Goal: Task Accomplishment & Management: Use online tool/utility

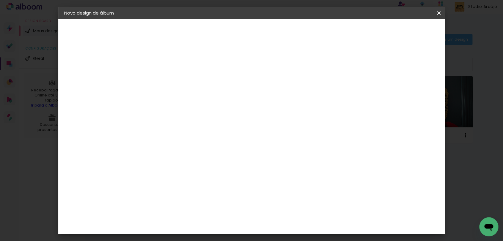
click at [161, 81] on input at bounding box center [161, 79] width 0 height 9
type input "ELOÁ"
type paper-input "ELOÁ"
click at [0, 0] on slot "Avançar" at bounding box center [0, 0] width 0 height 0
click at [273, 90] on paper-item "Tamanho Livre" at bounding box center [244, 90] width 57 height 13
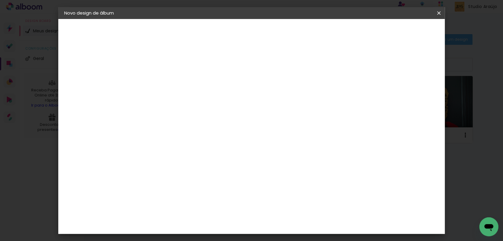
click at [0, 0] on slot "Avançar" at bounding box center [0, 0] width 0 height 0
drag, startPoint x: 294, startPoint y: 190, endPoint x: 277, endPoint y: 190, distance: 16.6
click at [277, 190] on div "60" at bounding box center [287, 191] width 23 height 9
drag, startPoint x: 288, startPoint y: 190, endPoint x: 280, endPoint y: 190, distance: 8.6
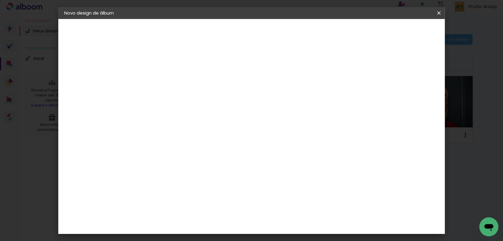
click at [280, 190] on input "60" at bounding box center [283, 191] width 15 height 9
type input "40"
type paper-input "40"
type input "4"
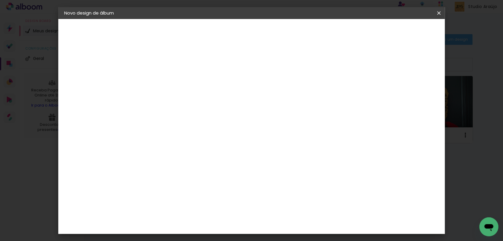
type paper-input "4"
click at [389, 93] on input "4" at bounding box center [385, 90] width 11 height 9
type input "3"
type paper-input "3"
click at [389, 93] on input "3" at bounding box center [387, 90] width 11 height 9
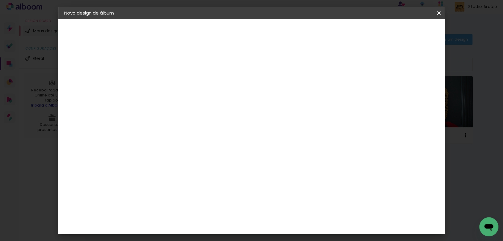
type input "2"
type paper-input "2"
click at [389, 93] on input "2" at bounding box center [387, 90] width 11 height 9
type input "1"
type paper-input "1"
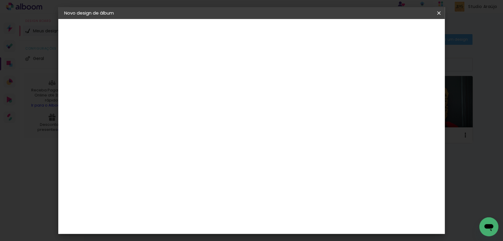
click at [391, 92] on input "1" at bounding box center [389, 90] width 11 height 9
click at [360, 31] on span "Iniciar design" at bounding box center [346, 31] width 27 height 4
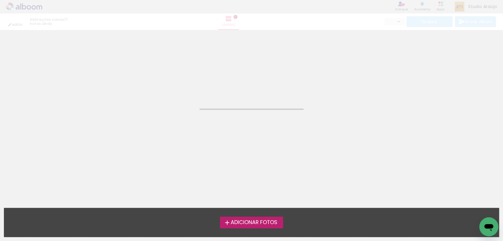
click at [276, 225] on span "Adicionar Fotos" at bounding box center [253, 222] width 47 height 5
click at [0, 0] on input "file" at bounding box center [0, 0] width 0 height 0
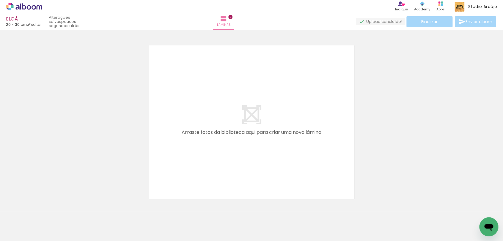
scroll to position [7, 0]
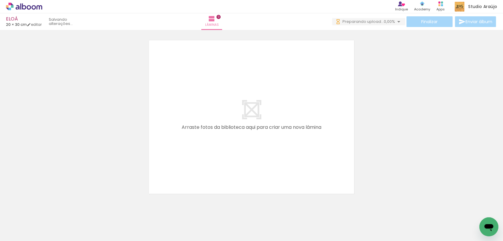
click at [19, 221] on input "Todas as fotos" at bounding box center [16, 223] width 23 height 5
click at [0, 0] on slot "Não utilizadas" at bounding box center [0, 0] width 0 height 0
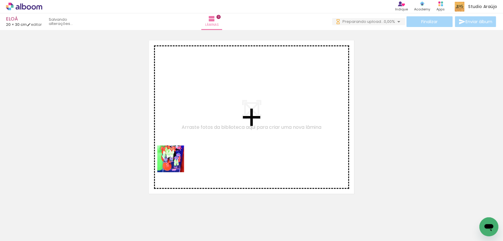
drag, startPoint x: 65, startPoint y: 225, endPoint x: 182, endPoint y: 161, distance: 133.6
click at [182, 161] on quentale-workspace at bounding box center [251, 120] width 503 height 241
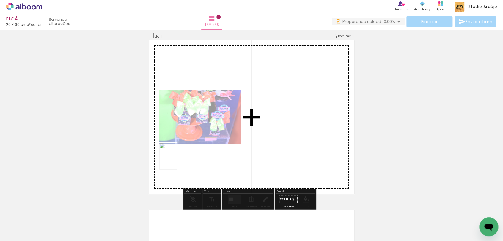
drag, startPoint x: 62, startPoint y: 227, endPoint x: 177, endPoint y: 161, distance: 132.5
click at [177, 161] on quentale-workspace at bounding box center [251, 120] width 503 height 241
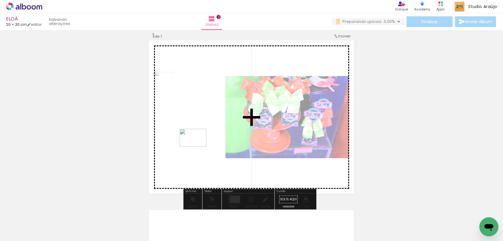
drag, startPoint x: 59, startPoint y: 229, endPoint x: 202, endPoint y: 146, distance: 165.8
click at [202, 146] on quentale-workspace at bounding box center [251, 120] width 503 height 241
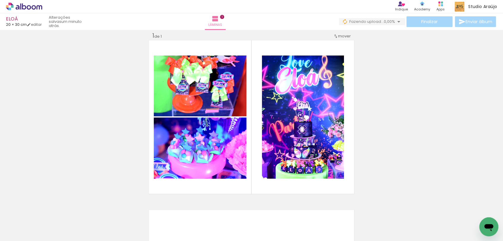
scroll to position [0, 0]
click at [28, 235] on span "Adicionar Fotos" at bounding box center [21, 238] width 18 height 7
click at [0, 0] on input "file" at bounding box center [0, 0] width 0 height 0
click at [32, 227] on iron-icon at bounding box center [30, 228] width 5 height 5
click at [29, 221] on paper-item "Todas as fotos" at bounding box center [19, 220] width 31 height 5
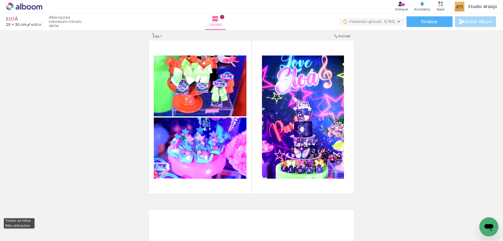
type input "Todas as fotos"
click at [22, 230] on span "Adicionar Fotos" at bounding box center [21, 233] width 18 height 7
click at [0, 0] on input "file" at bounding box center [0, 0] width 0 height 0
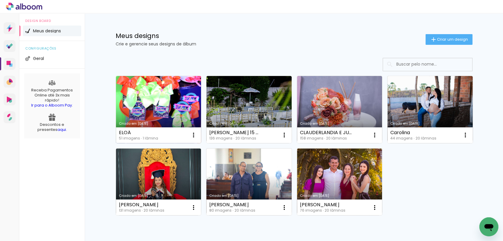
click at [128, 97] on link "Criado em [DATE]" at bounding box center [158, 109] width 85 height 67
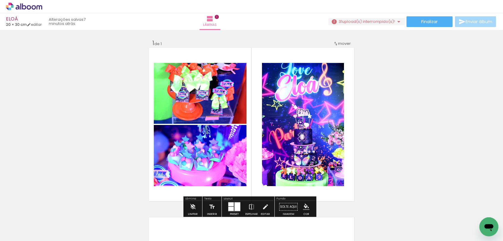
click at [14, 232] on span "Adicionar Fotos" at bounding box center [21, 233] width 18 height 7
click at [0, 0] on input "file" at bounding box center [0, 0] width 0 height 0
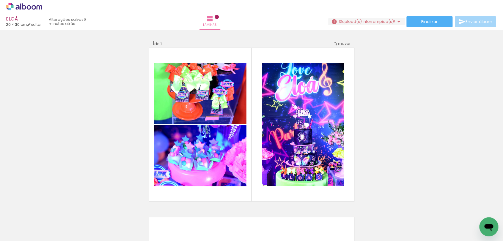
click at [32, 6] on icon at bounding box center [24, 7] width 36 height 8
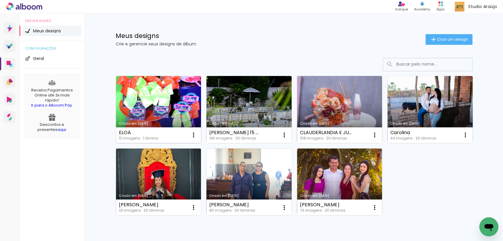
click at [140, 104] on link "Criado em [DATE]" at bounding box center [158, 109] width 85 height 67
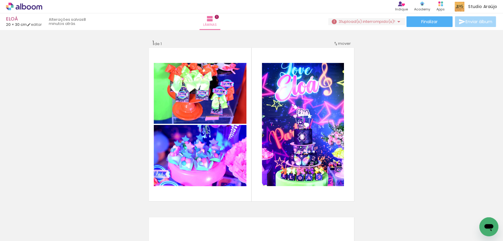
click at [49, 211] on iron-icon at bounding box center [46, 209] width 6 height 6
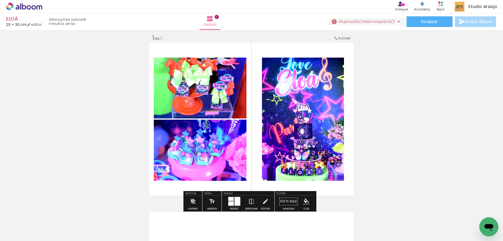
scroll to position [7, 0]
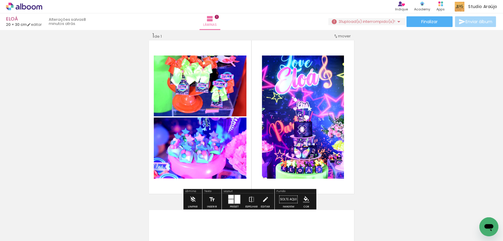
click at [49, 211] on iron-icon at bounding box center [46, 209] width 6 height 6
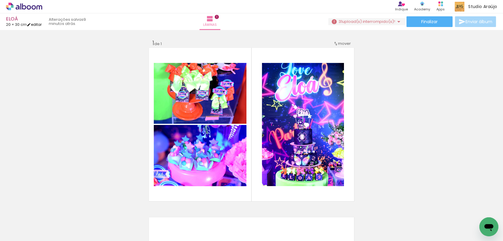
click at [36, 26] on link "editar" at bounding box center [34, 24] width 15 height 5
type input "30"
type input "40"
type input "1"
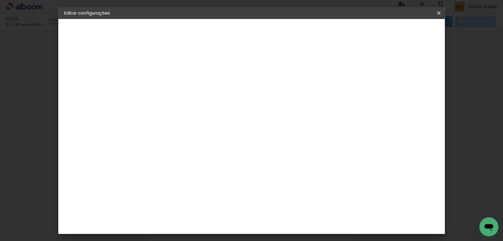
click at [29, 96] on iron-overlay-backdrop at bounding box center [251, 120] width 503 height 241
click at [440, 14] on iron-icon at bounding box center [438, 13] width 7 height 6
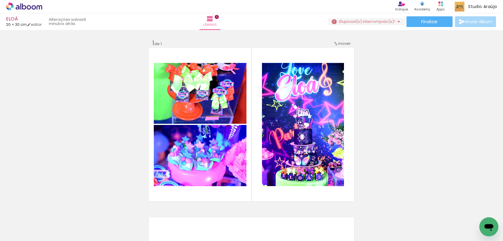
click at [26, 7] on icon at bounding box center [24, 7] width 36 height 8
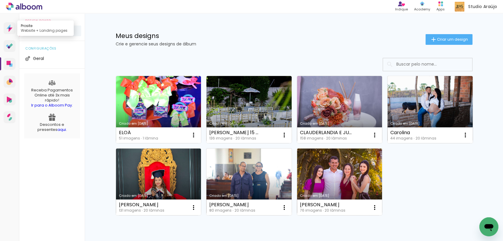
click at [11, 32] on link "Prosite Website + Landing pages" at bounding box center [10, 28] width 12 height 12
click at [10, 64] on icon at bounding box center [10, 64] width 1 height 1
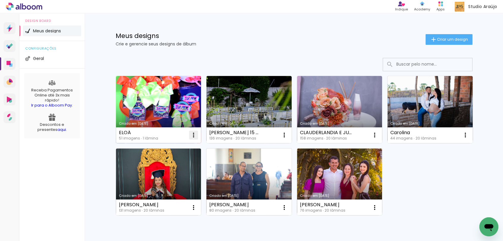
click at [195, 136] on paper-icon-button at bounding box center [193, 135] width 12 height 12
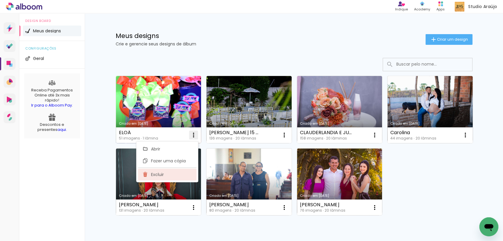
click at [165, 177] on paper-item "Excluir" at bounding box center [167, 175] width 59 height 12
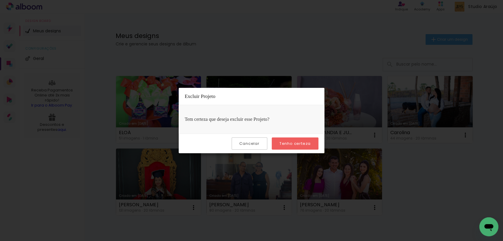
click at [0, 0] on slot "Tenho certeza" at bounding box center [0, 0] width 0 height 0
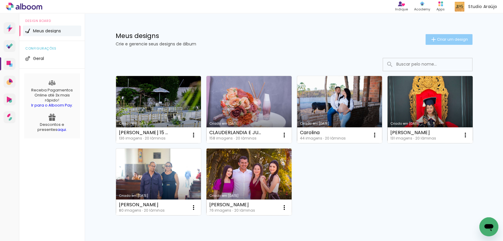
click at [430, 41] on iron-icon at bounding box center [433, 39] width 7 height 7
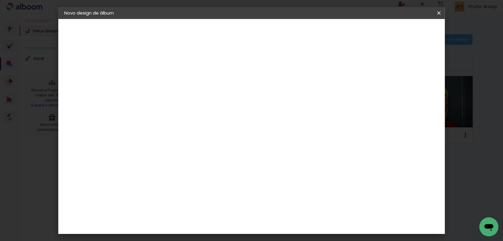
click at [161, 81] on input at bounding box center [161, 79] width 0 height 9
type input "ELOÁ"
type paper-input "ELOÁ"
click at [0, 0] on slot "Avançar" at bounding box center [0, 0] width 0 height 0
click at [273, 89] on paper-item "Tamanho Livre" at bounding box center [244, 90] width 57 height 13
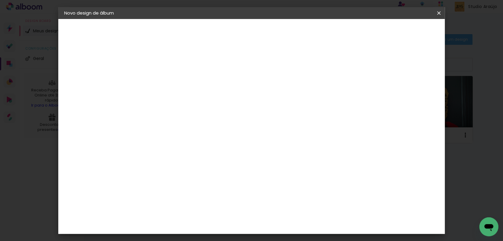
click at [0, 0] on slot "Avançar" at bounding box center [0, 0] width 0 height 0
drag, startPoint x: 290, startPoint y: 191, endPoint x: 275, endPoint y: 191, distance: 15.4
click at [275, 191] on paper-input-container "60 cm" at bounding box center [287, 192] width 27 height 15
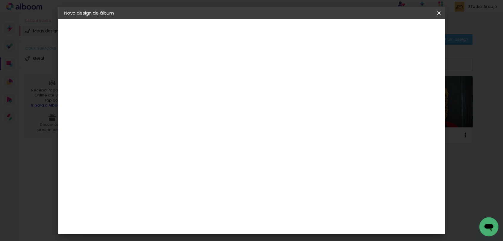
type input "40"
type paper-input "40"
click at [360, 34] on span "Iniciar design" at bounding box center [346, 31] width 27 height 4
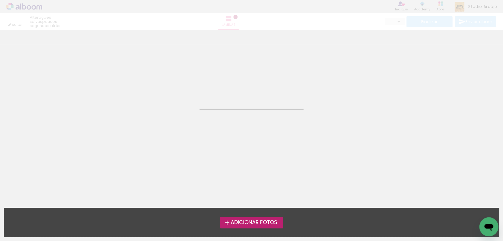
click at [277, 223] on span "Adicionar Fotos" at bounding box center [253, 222] width 47 height 5
click at [0, 0] on input "file" at bounding box center [0, 0] width 0 height 0
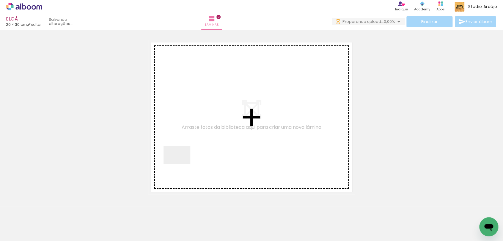
drag, startPoint x: 67, startPoint y: 217, endPoint x: 181, endPoint y: 164, distance: 125.7
click at [181, 164] on quentale-workspace at bounding box center [251, 120] width 503 height 241
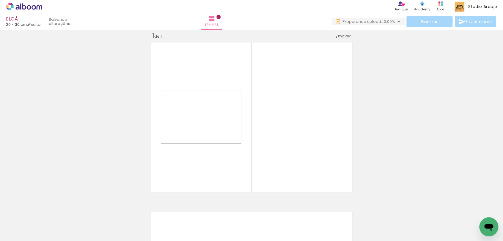
scroll to position [7, 0]
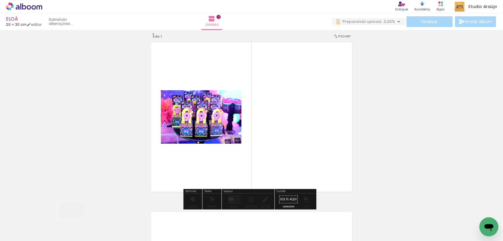
drag, startPoint x: 59, startPoint y: 222, endPoint x: 64, endPoint y: 224, distance: 5.5
click at [74, 221] on div at bounding box center [59, 221] width 29 height 20
click at [27, 224] on input "Todas as fotos" at bounding box center [16, 223] width 23 height 5
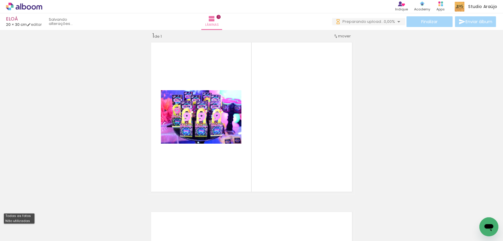
click at [30, 220] on paper-item "Não utilizadas" at bounding box center [19, 221] width 31 height 5
type input "Não utilizadas"
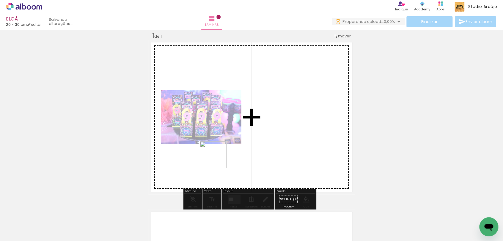
drag, startPoint x: 157, startPoint y: 181, endPoint x: 217, endPoint y: 159, distance: 64.5
click at [217, 159] on quentale-workspace at bounding box center [251, 120] width 503 height 241
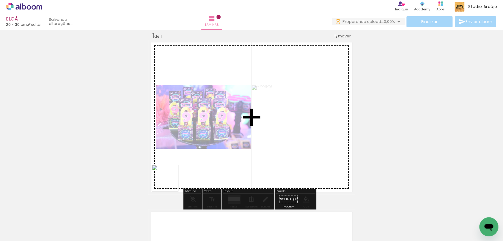
drag, startPoint x: 91, startPoint y: 214, endPoint x: 169, endPoint y: 183, distance: 84.9
click at [169, 183] on quentale-workspace at bounding box center [251, 120] width 503 height 241
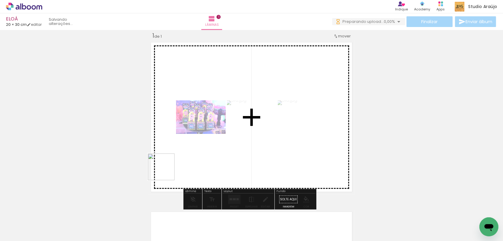
drag, startPoint x: 69, startPoint y: 226, endPoint x: 165, endPoint y: 171, distance: 111.1
click at [165, 171] on quentale-workspace at bounding box center [251, 120] width 503 height 241
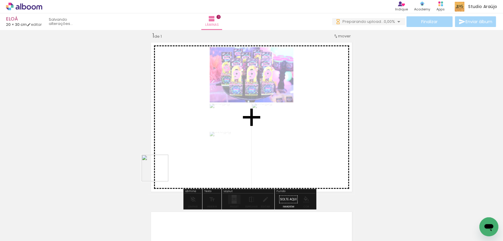
drag, startPoint x: 68, startPoint y: 223, endPoint x: 165, endPoint y: 170, distance: 110.2
click at [165, 170] on quentale-workspace at bounding box center [251, 120] width 503 height 241
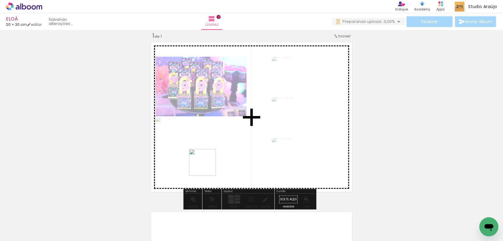
drag, startPoint x: 59, startPoint y: 229, endPoint x: 207, endPoint y: 167, distance: 160.8
click at [207, 167] on quentale-workspace at bounding box center [251, 120] width 503 height 241
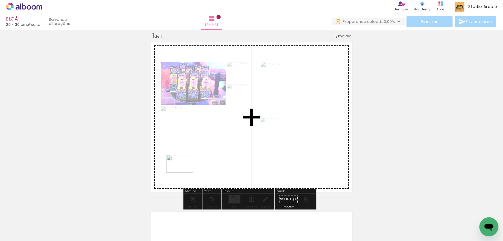
drag, startPoint x: 72, startPoint y: 227, endPoint x: 157, endPoint y: 192, distance: 92.4
click at [186, 172] on quentale-workspace at bounding box center [251, 120] width 503 height 241
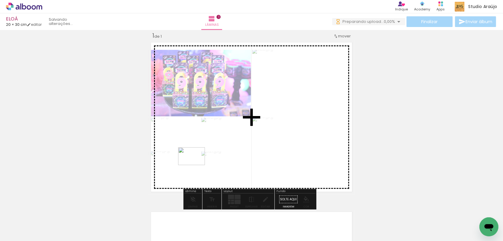
drag, startPoint x: 84, startPoint y: 225, endPoint x: 196, endPoint y: 165, distance: 127.0
click at [196, 165] on quentale-workspace at bounding box center [251, 120] width 503 height 241
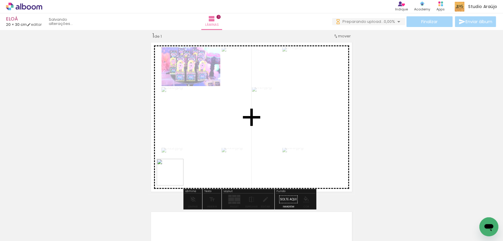
drag, startPoint x: 97, startPoint y: 227, endPoint x: 175, endPoint y: 176, distance: 92.1
click at [175, 176] on quentale-workspace at bounding box center [251, 120] width 503 height 241
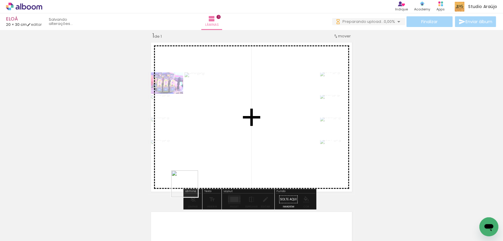
drag, startPoint x: 102, startPoint y: 224, endPoint x: 189, endPoint y: 188, distance: 93.6
click at [189, 188] on quentale-workspace at bounding box center [251, 120] width 503 height 241
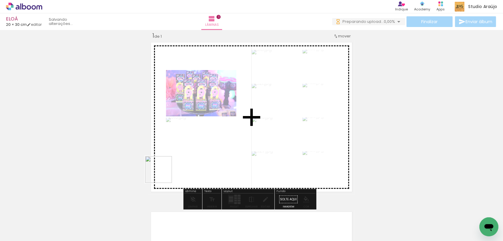
drag, startPoint x: 120, startPoint y: 200, endPoint x: 190, endPoint y: 158, distance: 81.4
click at [190, 158] on quentale-workspace at bounding box center [251, 120] width 503 height 241
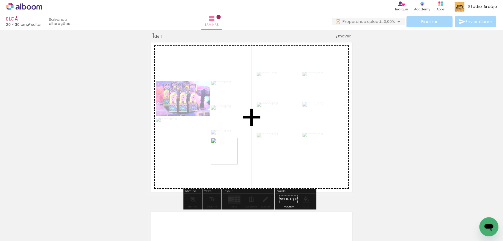
drag, startPoint x: 87, startPoint y: 227, endPoint x: 228, endPoint y: 156, distance: 158.2
click at [228, 156] on quentale-workspace at bounding box center [251, 120] width 503 height 241
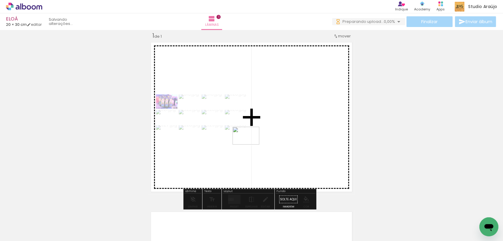
drag, startPoint x: 121, startPoint y: 201, endPoint x: 250, endPoint y: 145, distance: 141.3
click at [250, 145] on quentale-workspace at bounding box center [251, 120] width 503 height 241
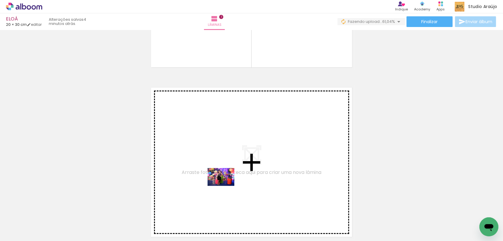
drag, startPoint x: 90, startPoint y: 219, endPoint x: 225, endPoint y: 186, distance: 138.8
click at [225, 186] on quentale-workspace at bounding box center [251, 120] width 503 height 241
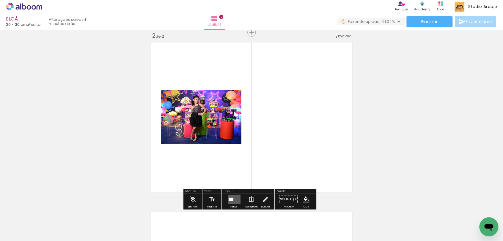
scroll to position [210, 0]
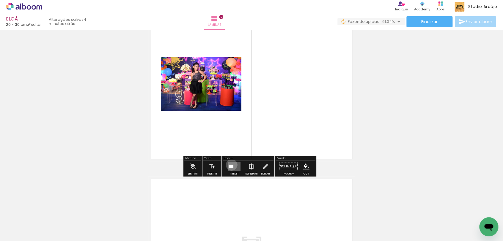
click at [230, 165] on div at bounding box center [230, 166] width 5 height 3
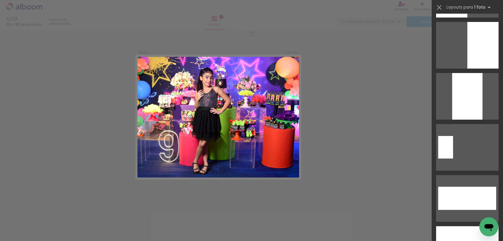
scroll to position [2376, 0]
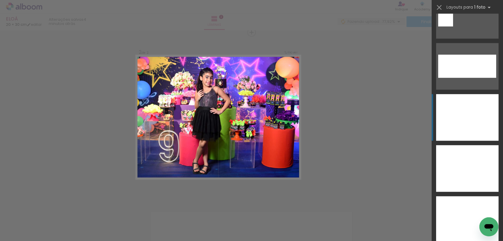
click at [470, 145] on div at bounding box center [467, 168] width 62 height 47
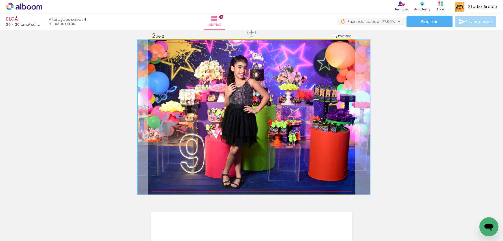
drag, startPoint x: 333, startPoint y: 132, endPoint x: 335, endPoint y: 134, distance: 3.2
click at [335, 135] on quentale-photo at bounding box center [251, 117] width 206 height 155
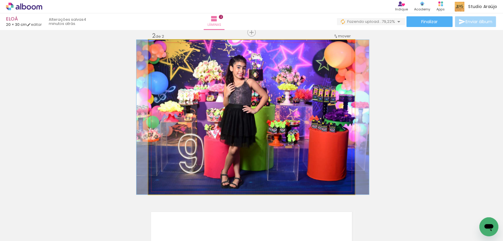
click at [308, 152] on quentale-photo at bounding box center [251, 117] width 206 height 155
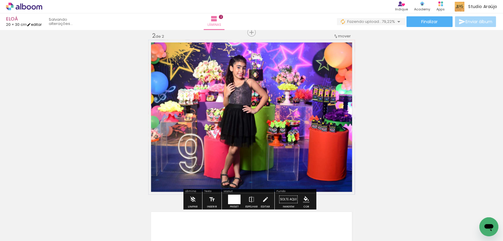
click at [38, 26] on link "editar" at bounding box center [34, 24] width 15 height 5
type input "30"
type input "40"
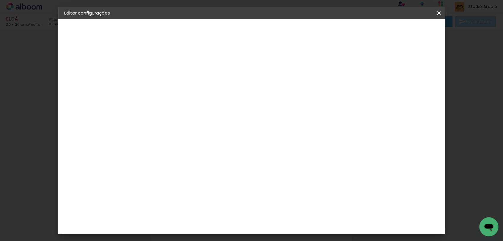
type input "4"
type paper-input "4"
click at [361, 91] on input "4" at bounding box center [357, 89] width 11 height 9
type input "3"
type paper-input "3"
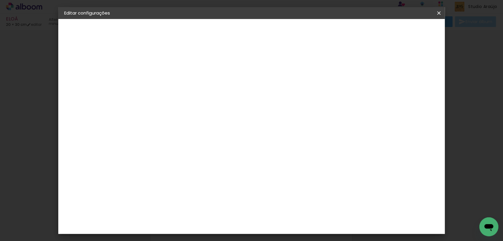
click at [361, 91] on input "3" at bounding box center [358, 89] width 11 height 9
type input "2"
type paper-input "2"
click at [361, 91] on input "2" at bounding box center [358, 89] width 11 height 9
type input "1"
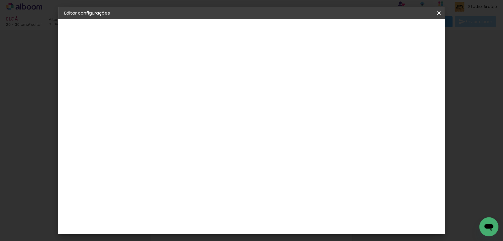
type paper-input "1"
click at [361, 91] on input "1" at bounding box center [359, 89] width 11 height 9
click at [299, 34] on span "Salvar configurações" at bounding box center [284, 33] width 30 height 8
click at [299, 30] on span "Salvar configurações" at bounding box center [284, 33] width 30 height 8
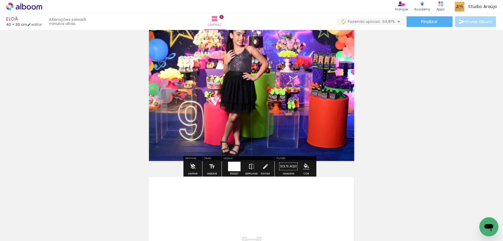
scroll to position [276, 0]
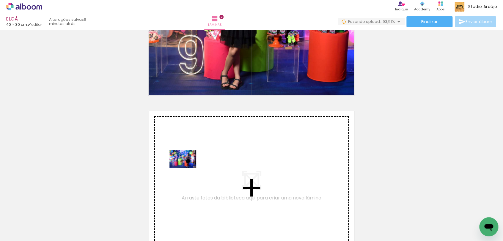
drag, startPoint x: 160, startPoint y: 226, endPoint x: 187, endPoint y: 168, distance: 64.2
click at [187, 168] on quentale-workspace at bounding box center [251, 120] width 503 height 241
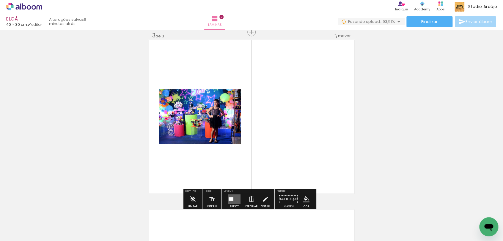
scroll to position [380, 0]
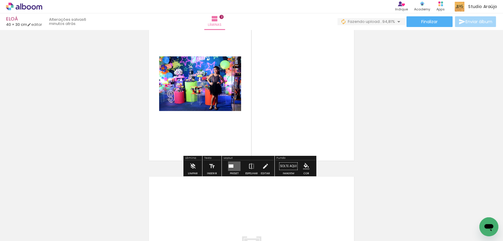
click at [235, 165] on quentale-layouter at bounding box center [234, 167] width 12 height 10
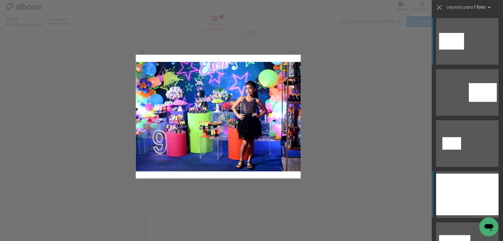
scroll to position [347, 0]
click at [473, 198] on div at bounding box center [467, 195] width 62 height 42
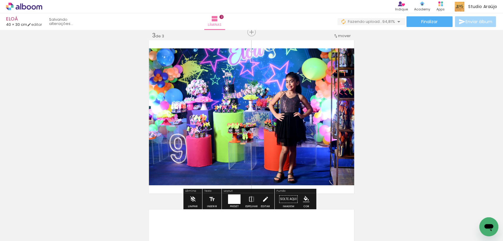
click at [264, 196] on iron-icon at bounding box center [265, 199] width 7 height 12
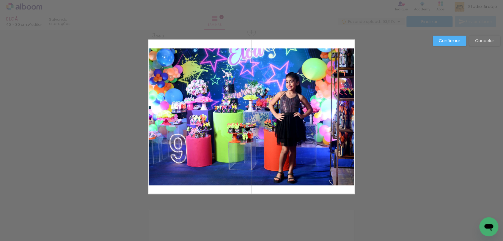
click at [288, 166] on quentale-photo at bounding box center [251, 116] width 206 height 137
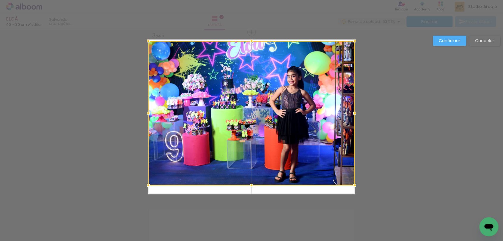
drag, startPoint x: 249, startPoint y: 47, endPoint x: 250, endPoint y: 38, distance: 8.9
click at [250, 38] on div at bounding box center [251, 41] width 12 height 12
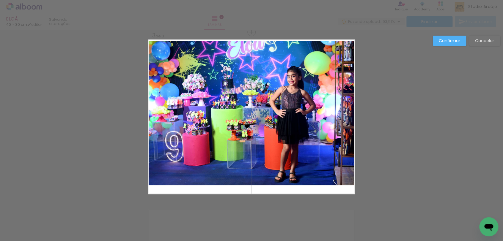
click at [259, 97] on quentale-photo at bounding box center [251, 113] width 206 height 144
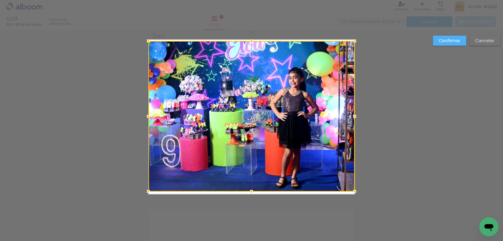
drag, startPoint x: 250, startPoint y: 187, endPoint x: 251, endPoint y: 197, distance: 10.8
click at [251, 197] on div at bounding box center [251, 192] width 12 height 12
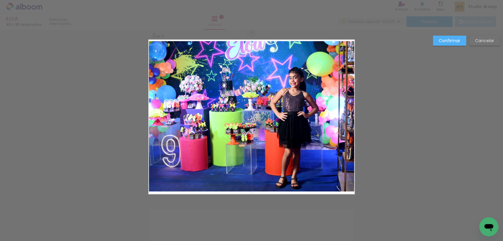
click at [249, 190] on quentale-photo at bounding box center [251, 116] width 206 height 151
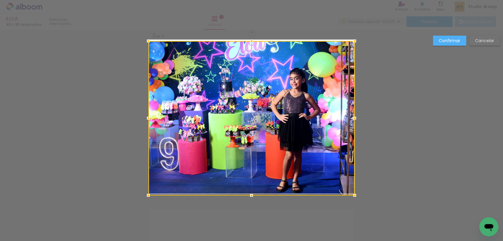
drag, startPoint x: 249, startPoint y: 193, endPoint x: 249, endPoint y: 198, distance: 4.8
click at [249, 198] on div at bounding box center [251, 196] width 12 height 12
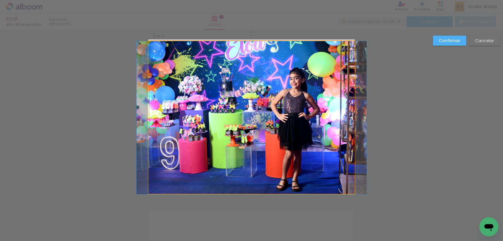
click at [247, 90] on quentale-photo at bounding box center [251, 117] width 206 height 153
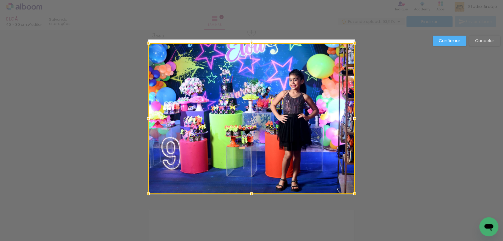
click at [252, 39] on div at bounding box center [251, 43] width 12 height 12
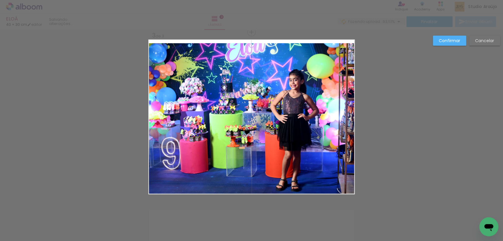
click at [247, 48] on quentale-photo at bounding box center [251, 118] width 206 height 151
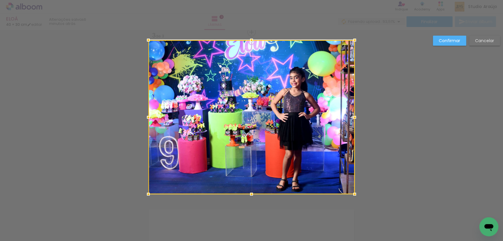
drag, startPoint x: 248, startPoint y: 42, endPoint x: 249, endPoint y: 39, distance: 3.3
click at [249, 39] on div at bounding box center [251, 40] width 12 height 12
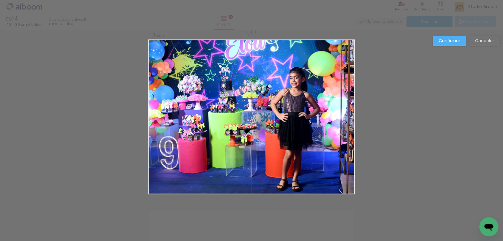
click at [0, 0] on slot "Confirmar" at bounding box center [0, 0] width 0 height 0
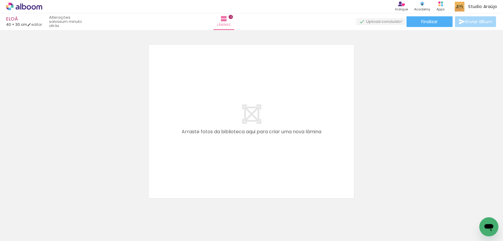
scroll to position [0, 0]
drag, startPoint x: 57, startPoint y: 221, endPoint x: 136, endPoint y: 175, distance: 91.2
click at [84, 221] on div at bounding box center [93, 221] width 18 height 27
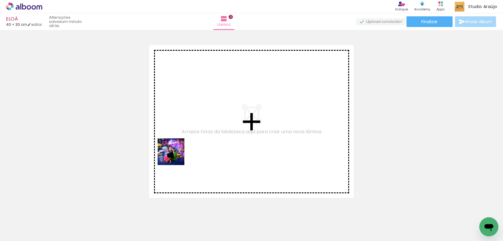
drag, startPoint x: 136, startPoint y: 175, endPoint x: 209, endPoint y: 141, distance: 80.9
click at [209, 141] on quentale-workspace at bounding box center [251, 120] width 503 height 241
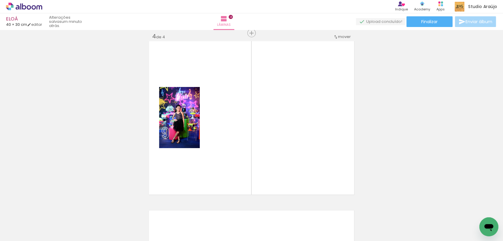
scroll to position [516, 0]
click at [84, 221] on div at bounding box center [93, 221] width 18 height 27
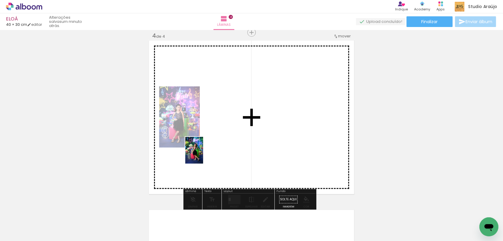
drag, startPoint x: 72, startPoint y: 217, endPoint x: 203, endPoint y: 155, distance: 144.4
click at [203, 155] on quentale-workspace at bounding box center [251, 120] width 503 height 241
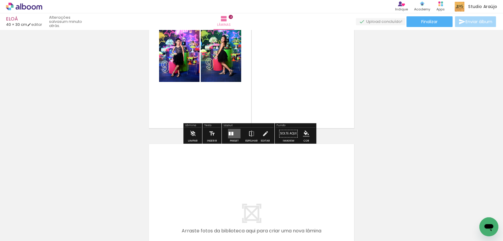
scroll to position [648, 0]
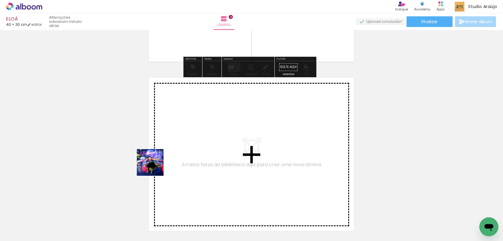
drag, startPoint x: 113, startPoint y: 185, endPoint x: 176, endPoint y: 159, distance: 67.5
click at [176, 159] on quentale-workspace at bounding box center [251, 120] width 503 height 241
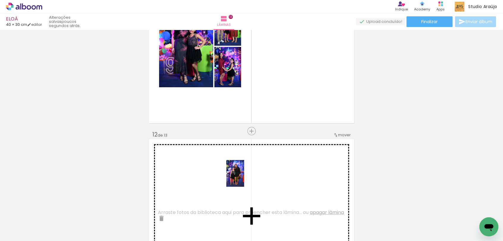
drag, startPoint x: 247, startPoint y: 175, endPoint x: 244, endPoint y: 178, distance: 4.6
click at [244, 178] on quentale-workspace at bounding box center [251, 120] width 503 height 241
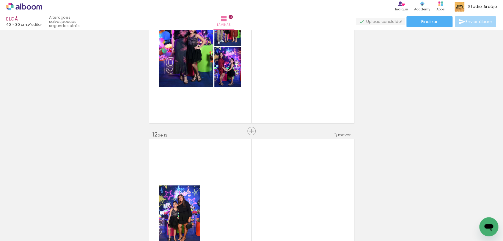
scroll to position [0, 384]
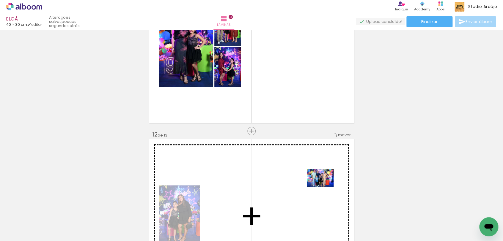
drag, startPoint x: 409, startPoint y: 221, endPoint x: 324, endPoint y: 189, distance: 90.5
click at [324, 189] on quentale-workspace at bounding box center [251, 120] width 503 height 241
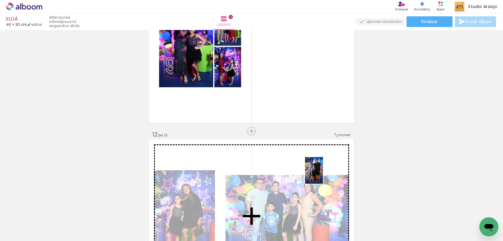
drag, startPoint x: 379, startPoint y: 225, endPoint x: 322, endPoint y: 174, distance: 76.8
click at [322, 174] on quentale-workspace at bounding box center [251, 120] width 503 height 241
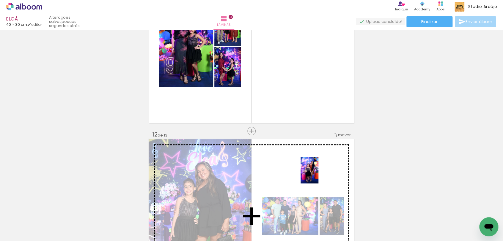
drag, startPoint x: 440, startPoint y: 225, endPoint x: 318, endPoint y: 175, distance: 131.8
click at [318, 175] on quentale-workspace at bounding box center [251, 120] width 503 height 241
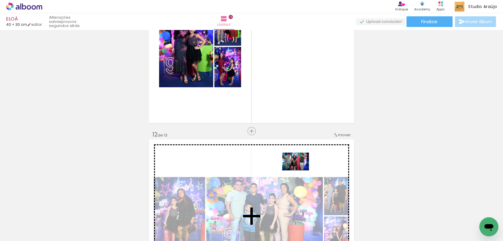
drag, startPoint x: 212, startPoint y: 224, endPoint x: 300, endPoint y: 170, distance: 103.1
click at [300, 170] on quentale-workspace at bounding box center [251, 120] width 503 height 241
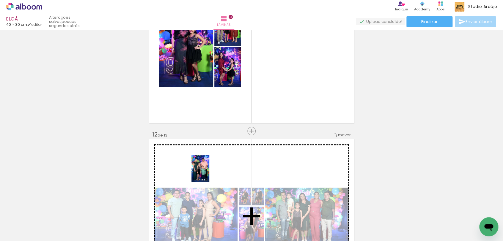
drag, startPoint x: 173, startPoint y: 224, endPoint x: 209, endPoint y: 173, distance: 62.2
click at [209, 173] on quentale-workspace at bounding box center [251, 120] width 503 height 241
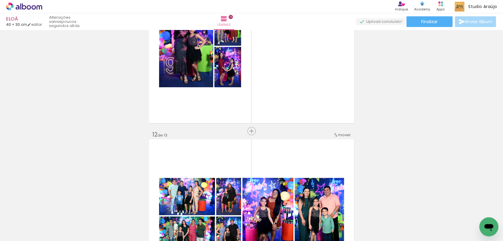
scroll to position [0, 535]
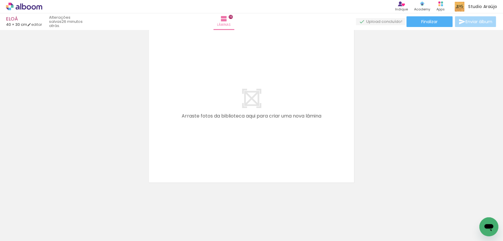
scroll to position [363, 0]
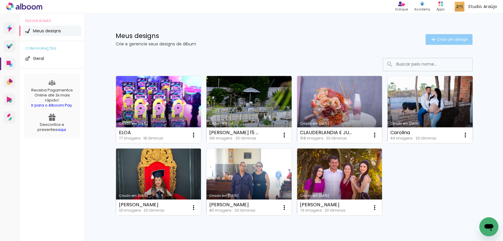
click at [446, 36] on paper-button "Criar um design" at bounding box center [448, 39] width 47 height 11
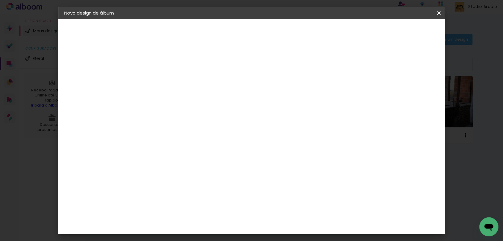
click at [0, 0] on paper-input-container "Título do álbum" at bounding box center [0, 0] width 0 height 0
type input "[PERSON_NAME]"
type paper-input "[PERSON_NAME]"
click at [0, 0] on slot "Avançar" at bounding box center [0, 0] width 0 height 0
click at [0, 0] on slot "Tamanho Livre" at bounding box center [0, 0] width 0 height 0
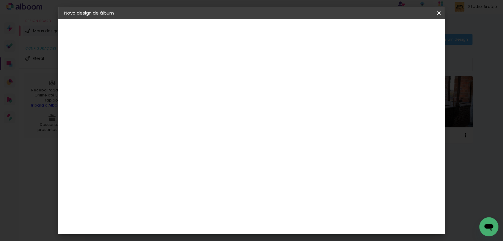
click at [0, 0] on slot "Avançar" at bounding box center [0, 0] width 0 height 0
click at [291, 191] on input "60" at bounding box center [283, 191] width 15 height 9
drag, startPoint x: 291, startPoint y: 191, endPoint x: 276, endPoint y: 191, distance: 14.9
click at [276, 191] on input "60" at bounding box center [283, 191] width 15 height 9
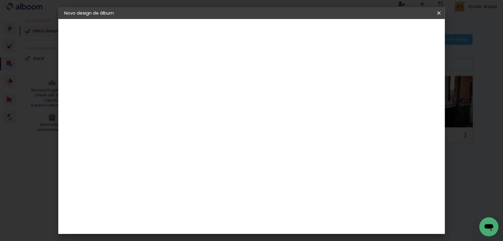
scroll to position [152, 0]
type input "40"
type paper-input "40"
click at [360, 34] on span "Iniciar design" at bounding box center [346, 31] width 27 height 4
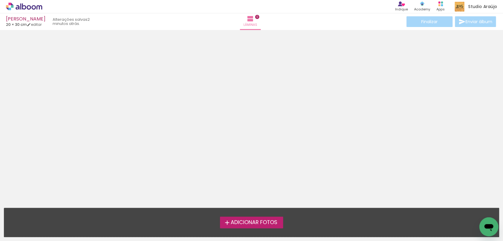
click at [269, 226] on label "Adicionar Fotos" at bounding box center [251, 222] width 63 height 11
click at [0, 0] on input "file" at bounding box center [0, 0] width 0 height 0
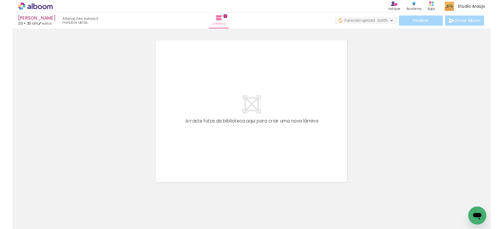
scroll to position [0, 250]
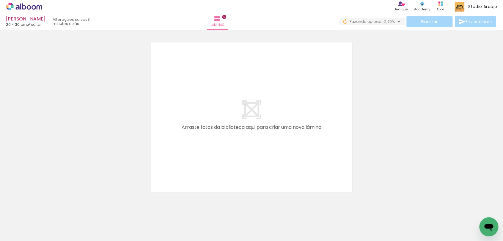
click at [470, 105] on div at bounding box center [251, 110] width 503 height 170
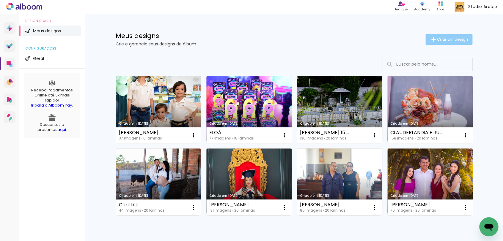
click at [441, 41] on span "Criar um design" at bounding box center [452, 39] width 31 height 4
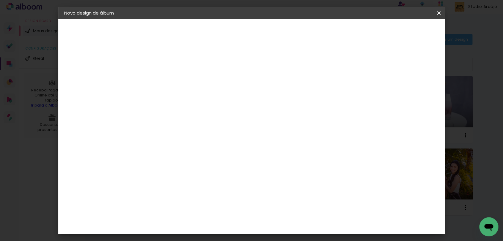
click at [161, 80] on input at bounding box center [161, 79] width 0 height 9
paste input "VAGNER E [PERSON_NAME]"
type input "VAGNER E [PERSON_NAME]"
type paper-input "VAGNER E [PERSON_NAME]"
click at [0, 0] on slot "Avançar" at bounding box center [0, 0] width 0 height 0
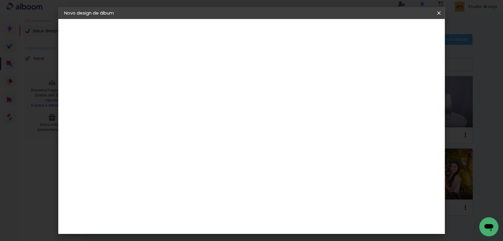
click at [273, 88] on paper-item "Tamanho Livre" at bounding box center [244, 90] width 57 height 13
click at [0, 0] on slot "Avançar" at bounding box center [0, 0] width 0 height 0
